Goal: Task Accomplishment & Management: Use online tool/utility

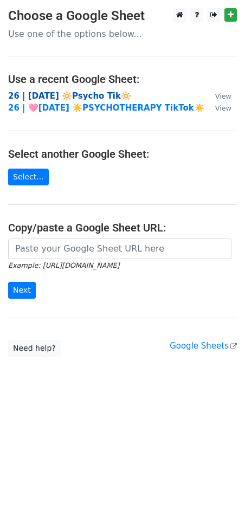
click at [101, 96] on strong "26 | [DATE] 🔆Psycho Tik🔆" at bounding box center [69, 96] width 123 height 10
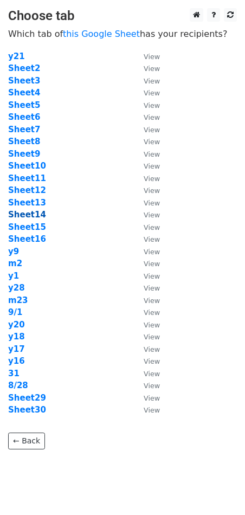
click at [30, 213] on strong "Sheet14" at bounding box center [27, 215] width 38 height 10
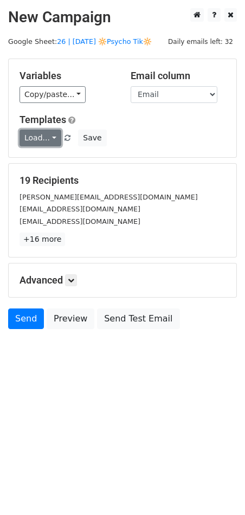
click at [35, 138] on link "Load..." at bounding box center [40, 137] width 42 height 17
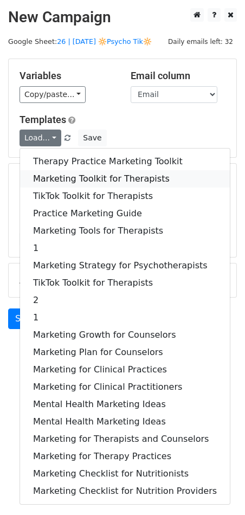
click at [82, 176] on link "Marketing Toolkit for Therapists" at bounding box center [125, 178] width 210 height 17
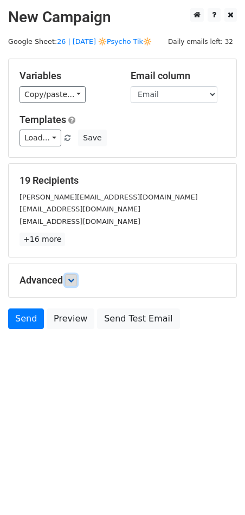
click at [74, 282] on icon at bounding box center [71, 280] width 6 height 6
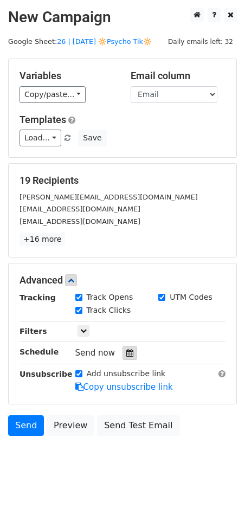
click at [126, 350] on icon at bounding box center [129, 353] width 7 height 8
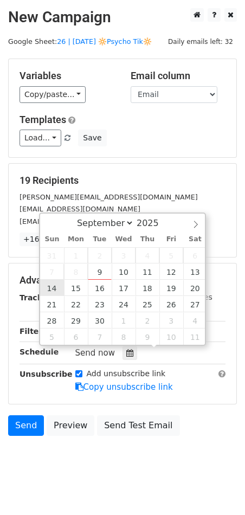
type input "2025-09-14 12:00"
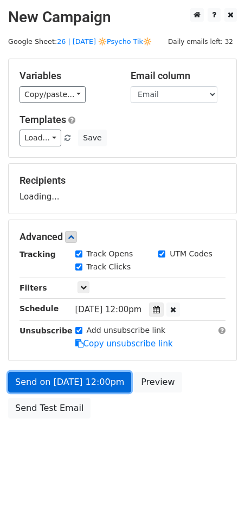
click at [68, 375] on link "Send on Sep 14 at 12:00pm" at bounding box center [69, 382] width 123 height 21
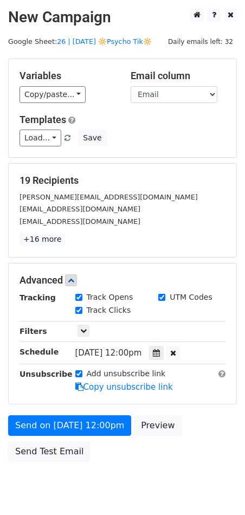
click at [41, 437] on div "Send on Sep 14 at 12:00pm Preview Send Test Email" at bounding box center [122, 441] width 245 height 52
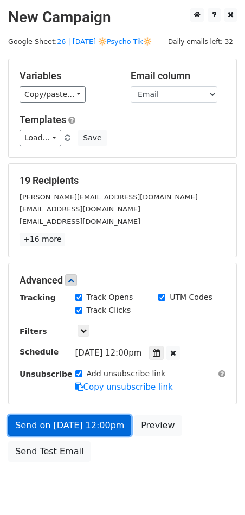
click at [54, 428] on link "Send on Sep 14 at 12:00pm" at bounding box center [69, 425] width 123 height 21
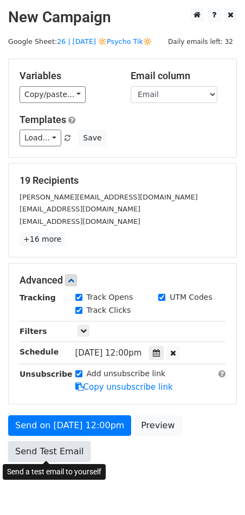
click at [40, 450] on link "Send Test Email" at bounding box center [49, 451] width 82 height 21
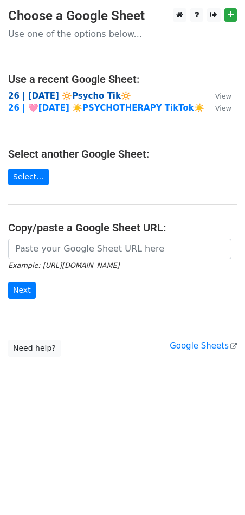
click at [67, 97] on strong "26 | [DATE] 🔆Psycho Tik🔆" at bounding box center [69, 96] width 123 height 10
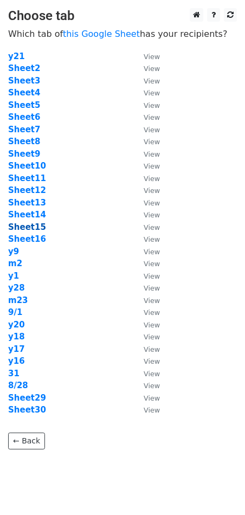
click at [35, 226] on strong "Sheet15" at bounding box center [27, 227] width 38 height 10
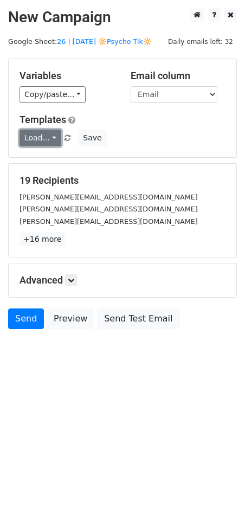
click at [44, 138] on link "Load..." at bounding box center [40, 137] width 42 height 17
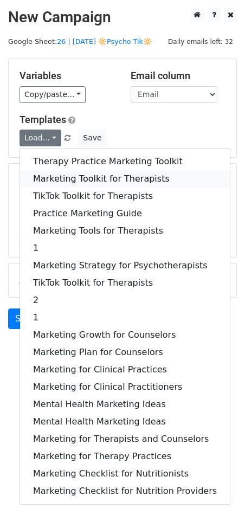
click at [69, 176] on link "Marketing Toolkit for Therapists" at bounding box center [125, 178] width 210 height 17
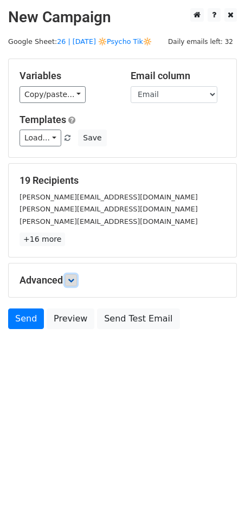
click at [73, 279] on icon at bounding box center [71, 280] width 6 height 6
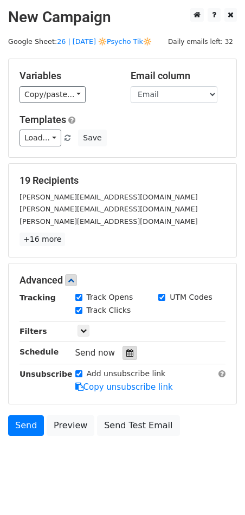
click at [126, 349] on icon at bounding box center [129, 353] width 7 height 8
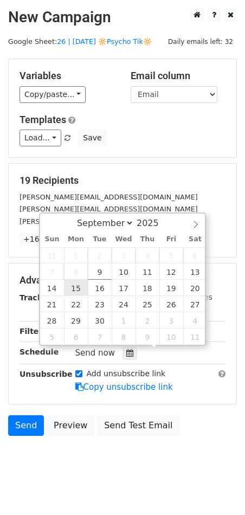
type input "2025-09-15 12:00"
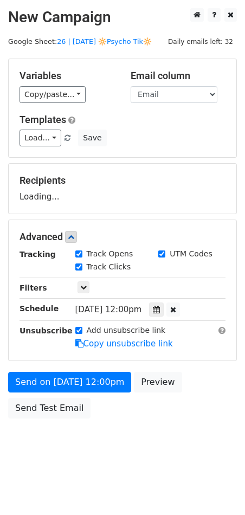
click at [56, 396] on div "Send on Sep 15 at 12:00pm Preview Send Test Email" at bounding box center [122, 398] width 245 height 52
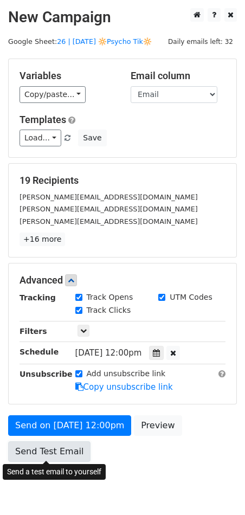
click at [41, 444] on link "Send Test Email" at bounding box center [49, 451] width 82 height 21
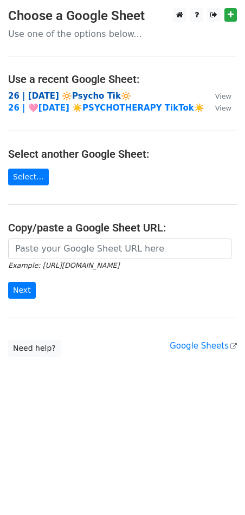
click at [64, 96] on strong "26 | SEPT 1 🔆Psycho Tik🔆" at bounding box center [69, 96] width 123 height 10
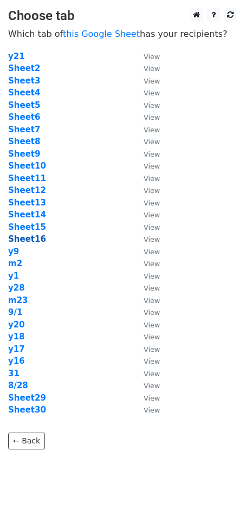
click at [27, 240] on strong "Sheet16" at bounding box center [27, 239] width 38 height 10
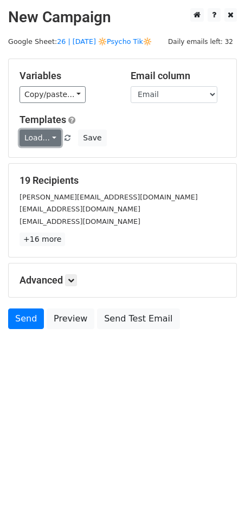
click at [42, 139] on link "Load..." at bounding box center [40, 137] width 42 height 17
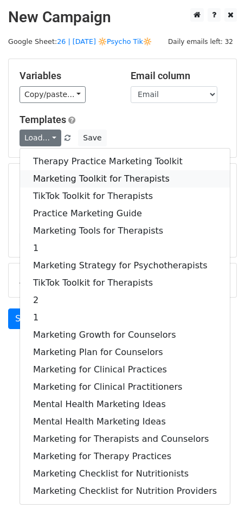
click at [68, 180] on link "Marketing Toolkit for Therapists" at bounding box center [125, 178] width 210 height 17
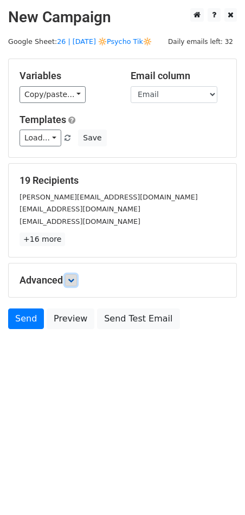
click at [74, 278] on icon at bounding box center [71, 280] width 6 height 6
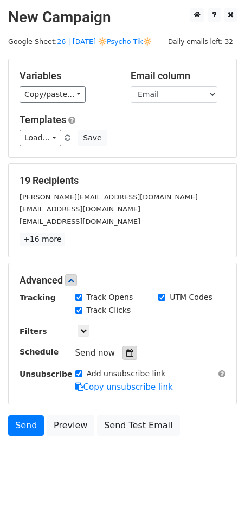
click at [126, 353] on icon at bounding box center [129, 353] width 7 height 8
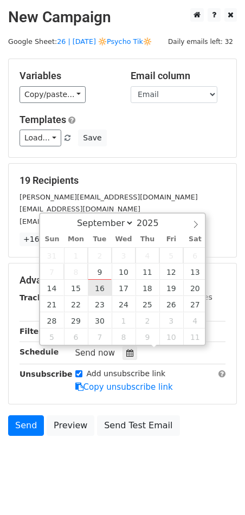
type input "[DATE] 12:00"
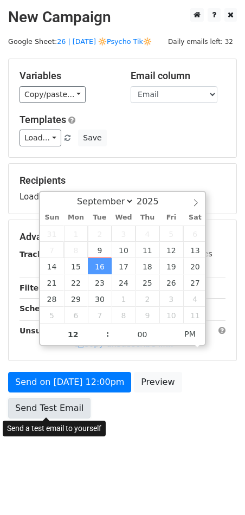
click at [63, 408] on link "Send Test Email" at bounding box center [49, 408] width 82 height 21
